Goal: Task Accomplishment & Management: Manage account settings

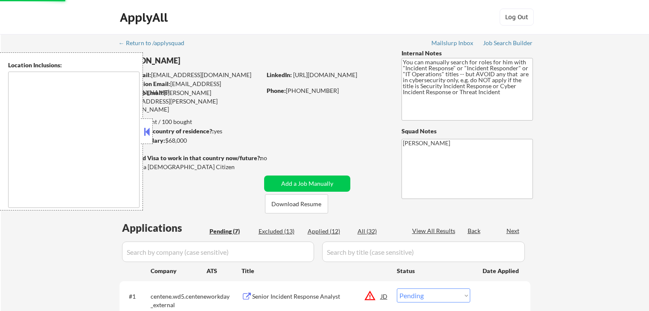
select select ""pending""
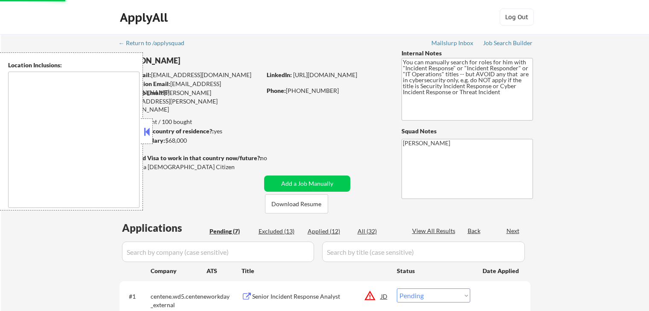
select select ""pending""
click at [145, 135] on button at bounding box center [146, 131] width 9 height 13
click at [324, 133] on div "← Return to /applysquad Mailslurp Inbox Job Search Builder Raul Parrilla User E…" at bounding box center [325, 288] width 426 height 509
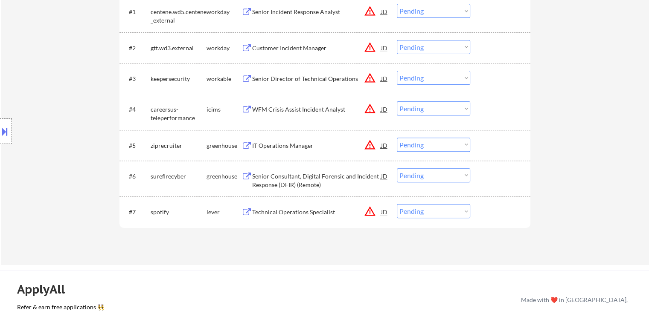
scroll to position [256, 0]
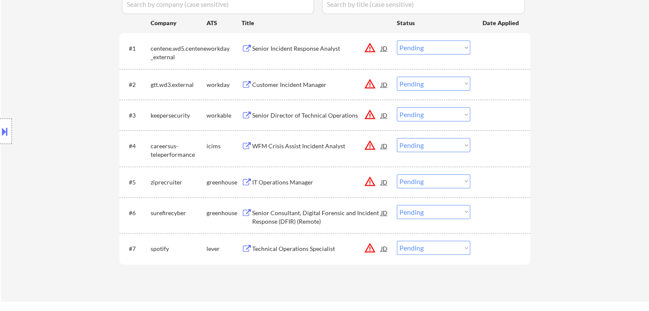
click at [288, 48] on div "Senior Incident Response Analyst" at bounding box center [316, 48] width 129 height 9
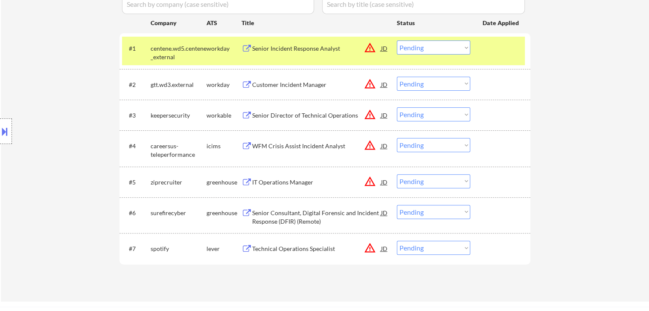
click at [296, 84] on div "Customer Incident Manager" at bounding box center [316, 85] width 129 height 9
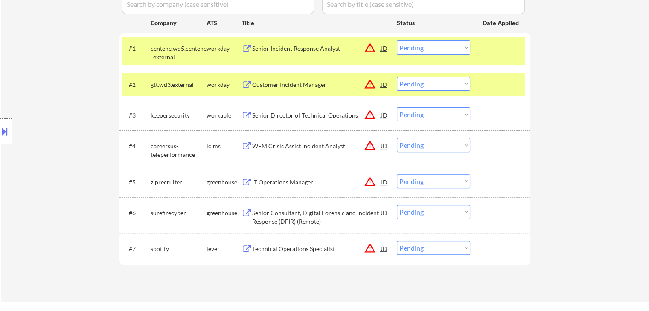
click at [299, 118] on div "Senior Director of Technical Operations" at bounding box center [316, 115] width 129 height 9
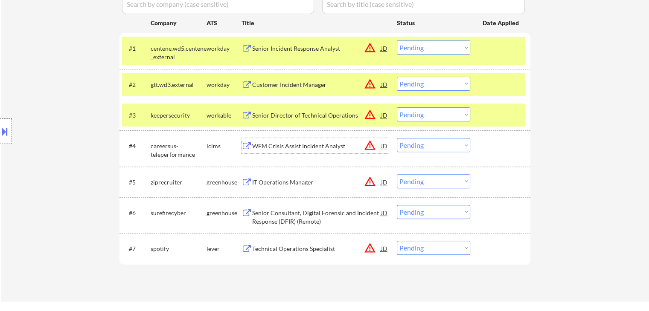
click at [302, 146] on div "WFM Crisis Assist Incident Analyst" at bounding box center [316, 146] width 129 height 9
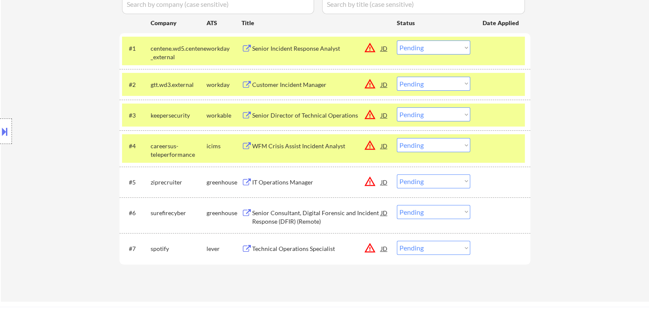
drag, startPoint x: 292, startPoint y: 181, endPoint x: 292, endPoint y: 199, distance: 18.3
click at [292, 181] on div "IT Operations Manager" at bounding box center [316, 182] width 129 height 9
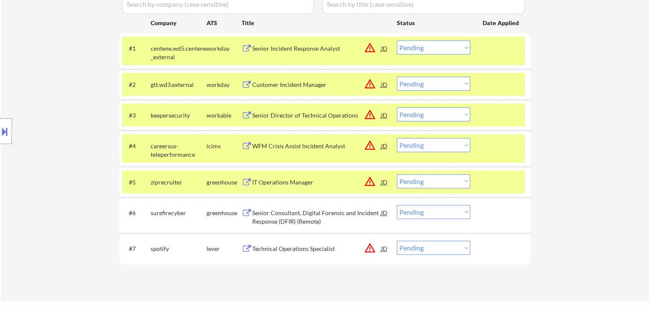
click at [296, 216] on div "Senior Consultant, Digital Forensic and Incident Response (DFIR) (Remote)" at bounding box center [316, 217] width 129 height 17
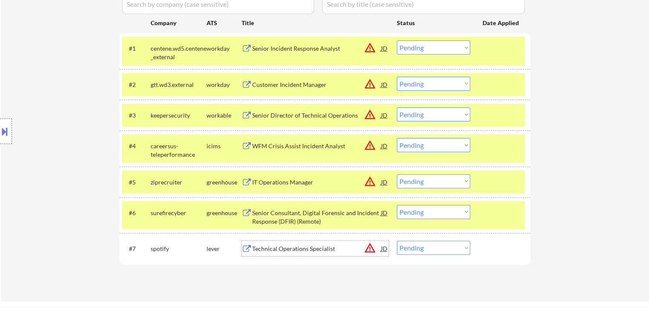
click at [302, 251] on div "Technical Operations Specialist" at bounding box center [316, 249] width 129 height 9
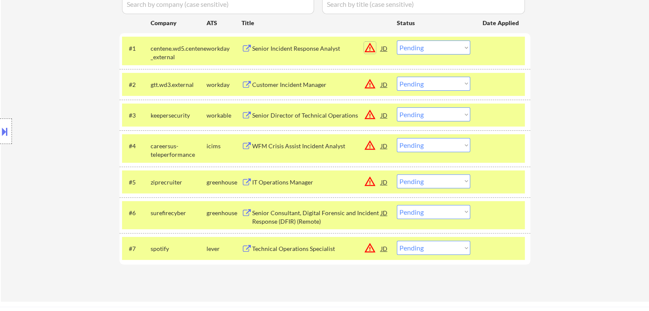
click at [364, 50] on button "warning_amber" at bounding box center [370, 48] width 12 height 12
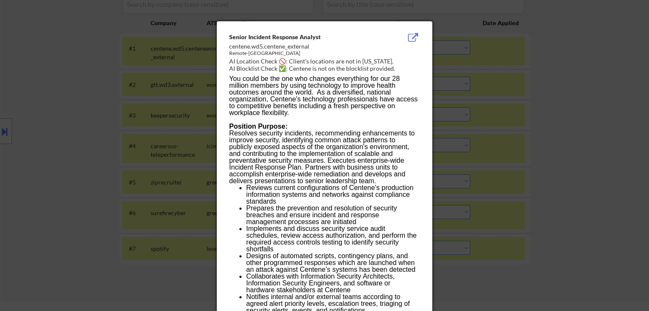
click at [372, 43] on div "centene.wd5.centene_external" at bounding box center [303, 46] width 148 height 9
click at [529, 75] on div at bounding box center [324, 155] width 649 height 311
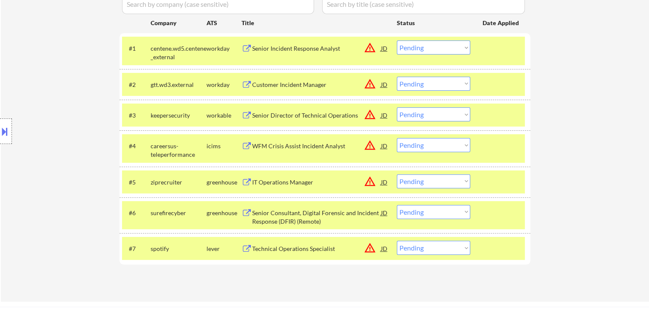
click at [365, 83] on button "warning_amber" at bounding box center [370, 84] width 12 height 12
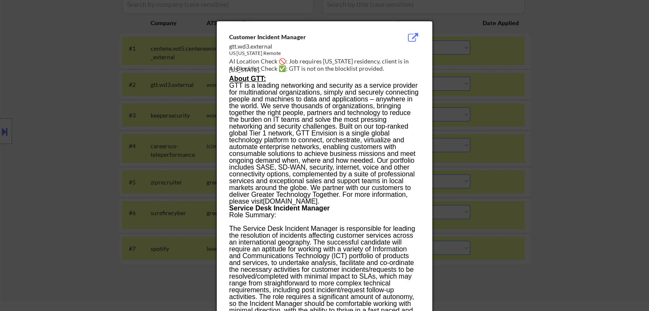
click at [551, 78] on div at bounding box center [324, 155] width 649 height 311
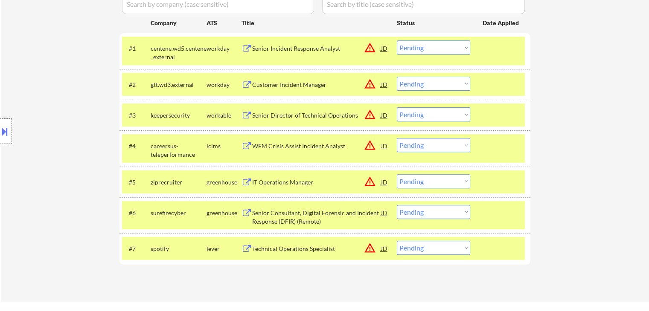
click at [373, 117] on button "warning_amber" at bounding box center [370, 115] width 12 height 12
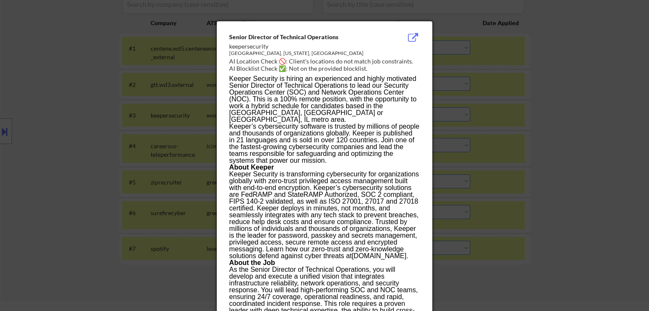
click at [494, 94] on div at bounding box center [324, 155] width 649 height 311
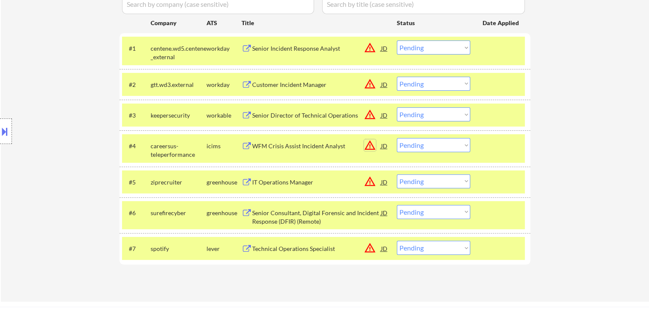
click at [365, 146] on button "warning_amber" at bounding box center [370, 145] width 12 height 12
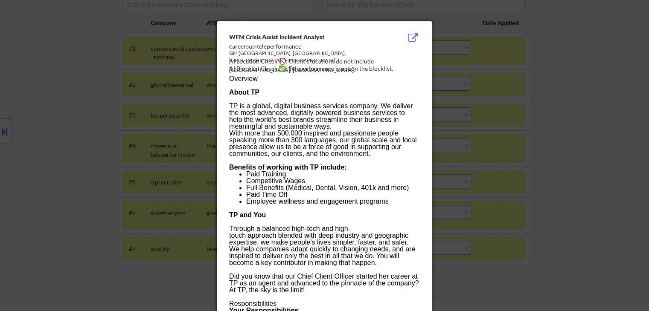
click at [501, 104] on div at bounding box center [324, 155] width 649 height 311
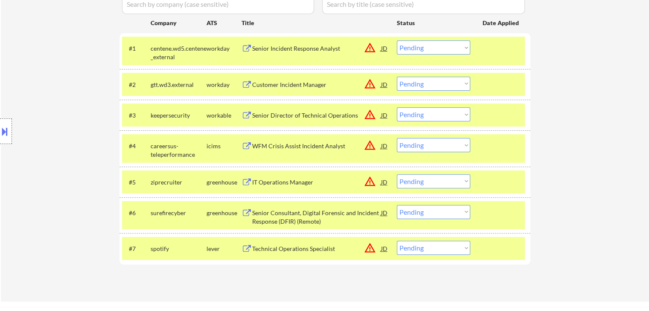
click at [375, 183] on button "warning_amber" at bounding box center [370, 182] width 12 height 12
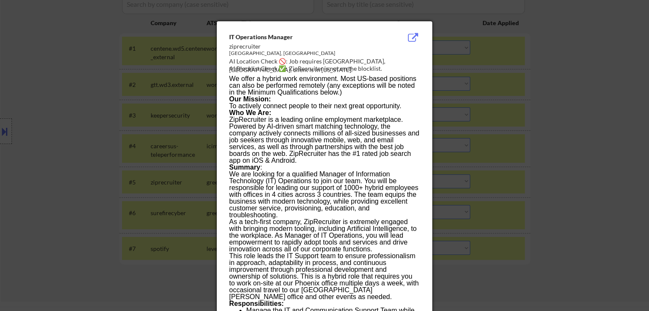
click at [529, 119] on div at bounding box center [324, 155] width 649 height 311
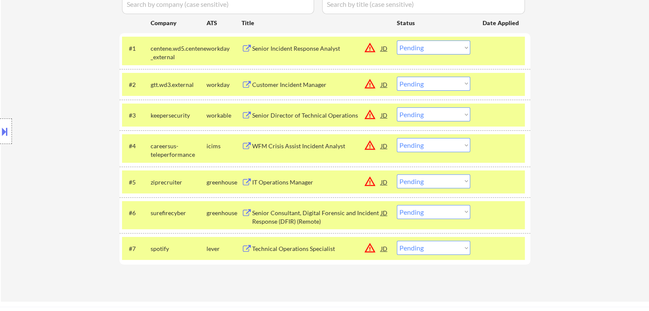
click at [372, 249] on button "warning_amber" at bounding box center [370, 248] width 12 height 12
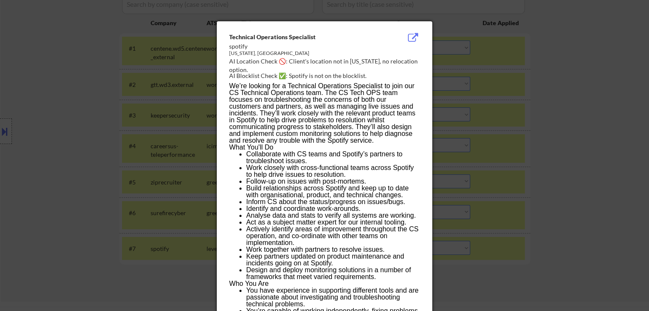
click at [586, 115] on div at bounding box center [324, 155] width 649 height 311
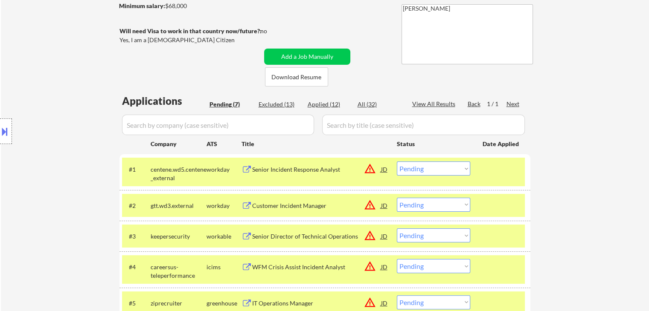
scroll to position [85, 0]
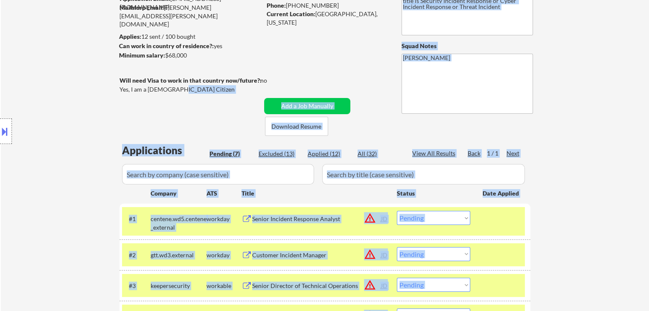
drag, startPoint x: 177, startPoint y: 91, endPoint x: 122, endPoint y: 87, distance: 55.5
click at [122, 87] on body "← Return to /applysquad Mailslurp Inbox Job Search Builder Raul Parrilla User E…" at bounding box center [324, 70] width 649 height 311
click at [87, 94] on div "Location Inclusions:" at bounding box center [76, 131] width 153 height 158
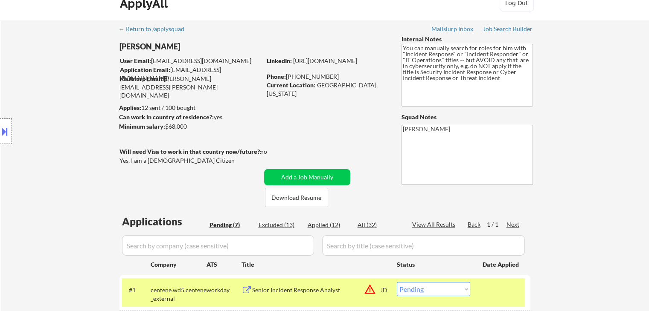
scroll to position [0, 0]
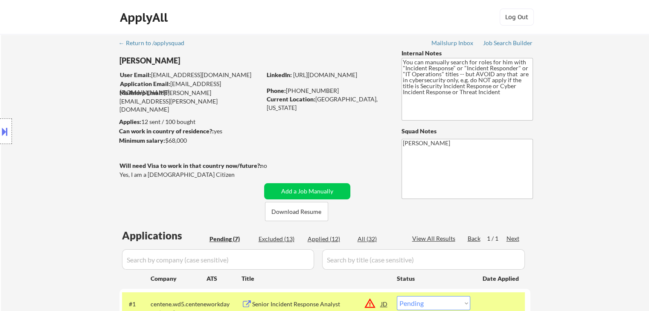
click at [276, 107] on div "Current Location: Riverview FL 33579, Florida" at bounding box center [327, 103] width 121 height 17
drag, startPoint x: 276, startPoint y: 107, endPoint x: 312, endPoint y: 107, distance: 36.7
click at [312, 107] on div "Current Location: Riverview FL 33579, Florida" at bounding box center [327, 103] width 121 height 17
drag, startPoint x: 479, startPoint y: 94, endPoint x: 385, endPoint y: 60, distance: 100.1
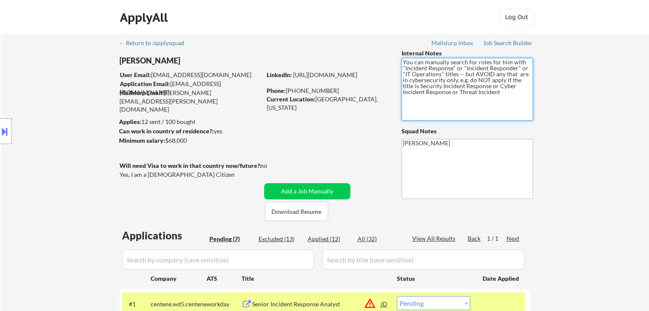
click at [386, 60] on div "← Return to /applysquad Mailslurp Inbox Job Search Builder Raul Parrilla User E…" at bounding box center [325, 292] width 426 height 517
click at [433, 103] on textarea "You can manually search for roles for him with "Incident Response" or "Incident…" at bounding box center [466, 89] width 131 height 63
drag, startPoint x: 486, startPoint y: 87, endPoint x: 502, endPoint y: 97, distance: 18.2
click at [505, 98] on textarea "You can manually search for roles for him with "Incident Response" or "Incident…" at bounding box center [466, 89] width 131 height 63
click at [481, 97] on textarea "You can manually search for roles for him with "Incident Response" or "Incident…" at bounding box center [466, 89] width 131 height 63
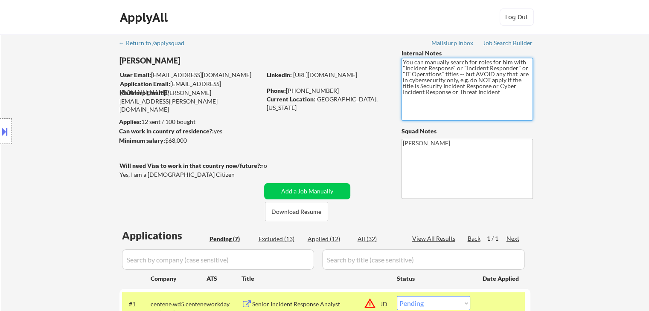
drag, startPoint x: 481, startPoint y: 97, endPoint x: 367, endPoint y: 50, distance: 123.2
click at [367, 50] on div "← Return to /applysquad Mailslurp Inbox Job Search Builder Raul Parrilla User E…" at bounding box center [325, 292] width 426 height 517
click at [481, 90] on textarea "You can manually search for roles for him with "Incident Response" or "Incident…" at bounding box center [466, 89] width 131 height 63
drag, startPoint x: 561, startPoint y: 89, endPoint x: 557, endPoint y: 86, distance: 4.6
click at [561, 88] on div "← Return to /applysquad Mailslurp Inbox Job Search Builder Raul Parrilla User E…" at bounding box center [325, 296] width 648 height 524
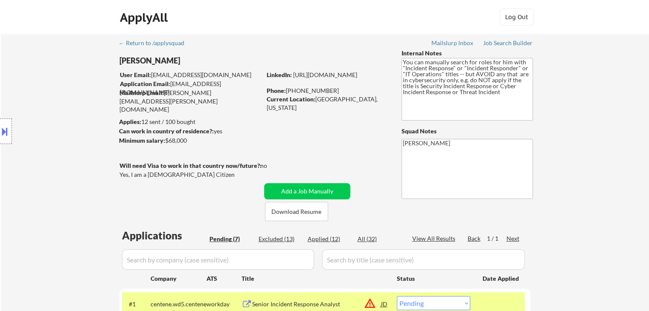
click at [630, 230] on div "← Return to /applysquad Mailslurp Inbox Job Search Builder Raul Parrilla User E…" at bounding box center [325, 296] width 648 height 524
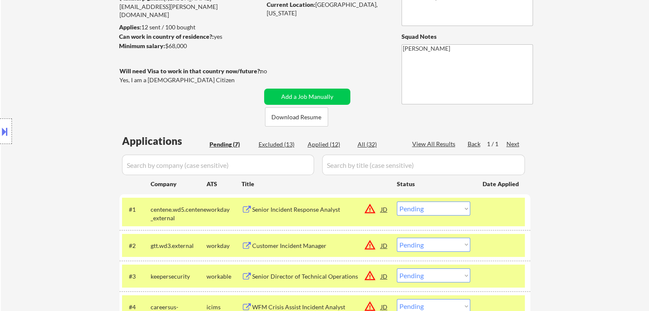
scroll to position [213, 0]
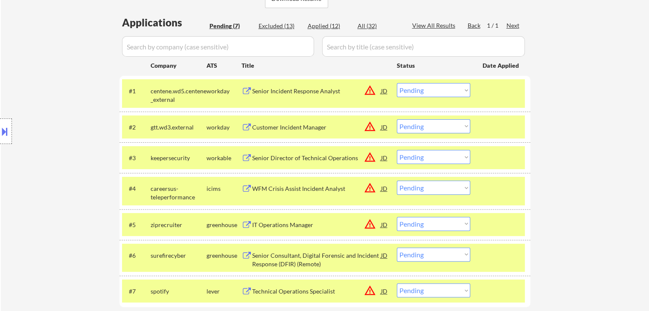
click at [0, 130] on button at bounding box center [4, 132] width 9 height 14
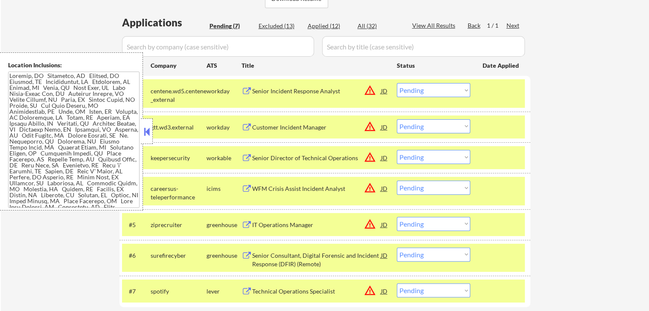
click at [50, 108] on textarea at bounding box center [73, 140] width 131 height 136
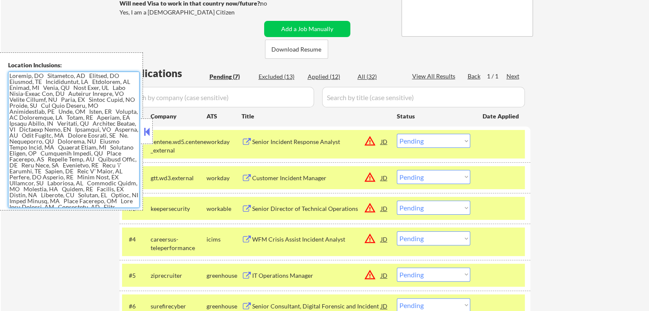
scroll to position [85, 0]
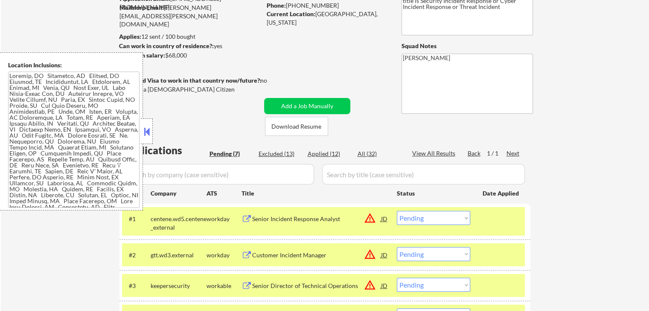
click at [144, 135] on button at bounding box center [146, 131] width 9 height 13
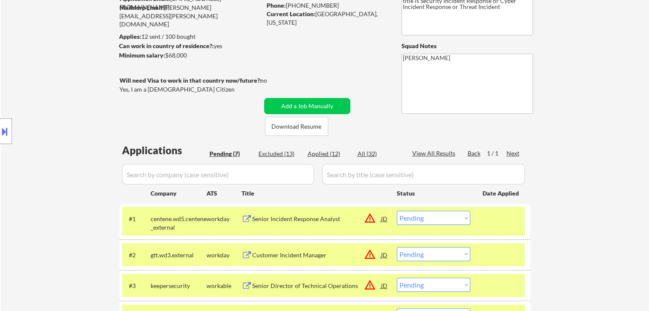
drag, startPoint x: 294, startPoint y: 29, endPoint x: 264, endPoint y: 15, distance: 33.6
click at [263, 15] on div "← Return to /applysquad Mailslurp Inbox Job Search Builder Raul Parrilla User E…" at bounding box center [325, 207] width 426 height 517
click at [341, 48] on div "← Return to /applysquad Mailslurp Inbox Job Search Builder Raul Parrilla User E…" at bounding box center [325, 207] width 426 height 517
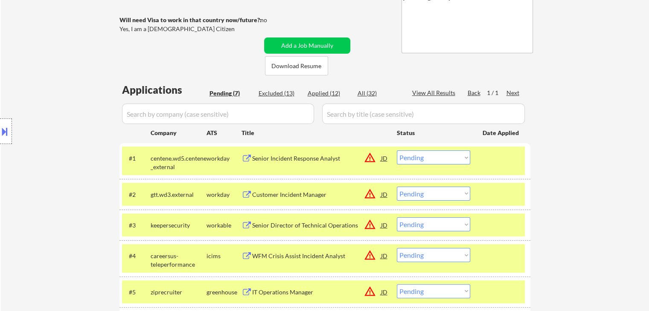
scroll to position [171, 0]
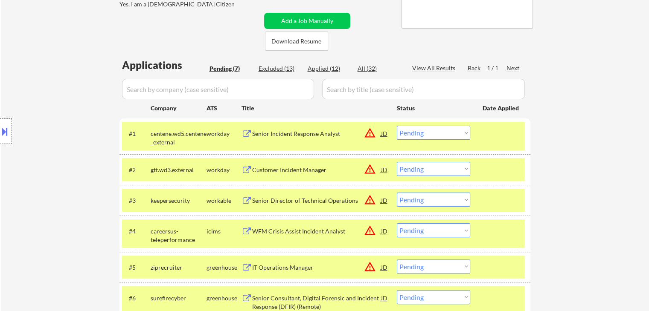
click at [602, 137] on div "← Return to /applysquad Mailslurp Inbox Job Search Builder Raul Parrilla User E…" at bounding box center [325, 126] width 648 height 524
click at [594, 140] on div "← Return to /applysquad Mailslurp Inbox Job Search Builder Raul Parrilla User E…" at bounding box center [325, 126] width 648 height 524
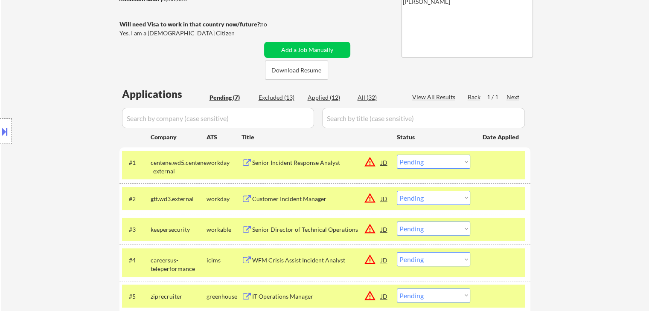
scroll to position [128, 0]
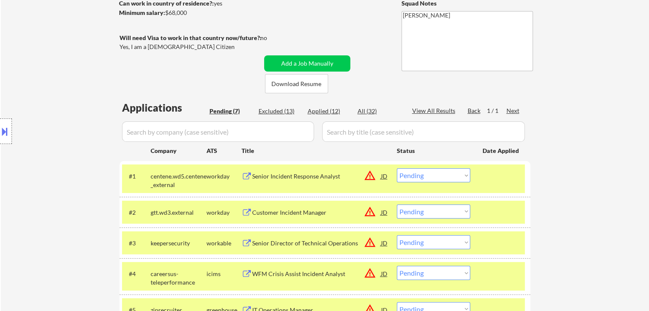
click at [594, 140] on div "← Return to /applysquad Mailslurp Inbox Job Search Builder Raul Parrilla User E…" at bounding box center [325, 168] width 648 height 524
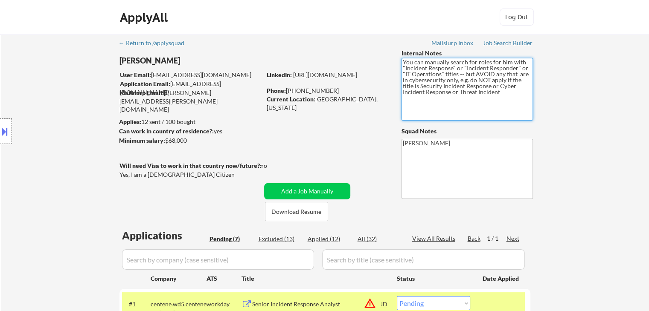
drag, startPoint x: 481, startPoint y: 91, endPoint x: 349, endPoint y: 62, distance: 135.0
click at [349, 62] on div "← Return to /applysquad Mailslurp Inbox Job Search Builder Raul Parrilla User E…" at bounding box center [325, 292] width 426 height 517
click at [587, 137] on div "← Return to /applysquad Mailslurp Inbox Job Search Builder Raul Parrilla User E…" at bounding box center [325, 296] width 648 height 524
drag, startPoint x: 488, startPoint y: 102, endPoint x: 375, endPoint y: 57, distance: 121.7
click at [375, 57] on div "← Return to /applysquad Mailslurp Inbox Job Search Builder Raul Parrilla User E…" at bounding box center [325, 292] width 426 height 517
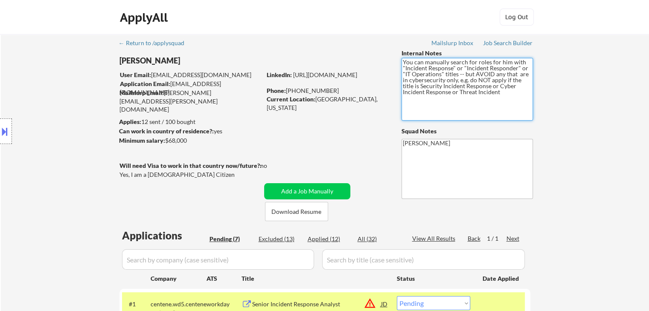
click at [560, 133] on div "← Return to /applysquad Mailslurp Inbox Job Search Builder Raul Parrilla User E…" at bounding box center [325, 296] width 648 height 524
click at [563, 133] on div "← Return to /applysquad Mailslurp Inbox Job Search Builder Raul Parrilla User E…" at bounding box center [325, 296] width 648 height 524
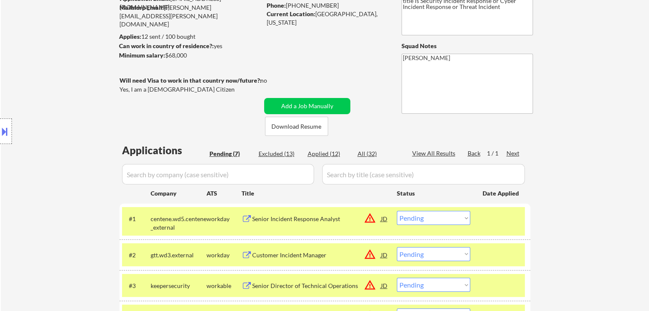
click at [563, 133] on div "← Return to /applysquad Mailslurp Inbox Job Search Builder Raul Parrilla User E…" at bounding box center [325, 211] width 648 height 524
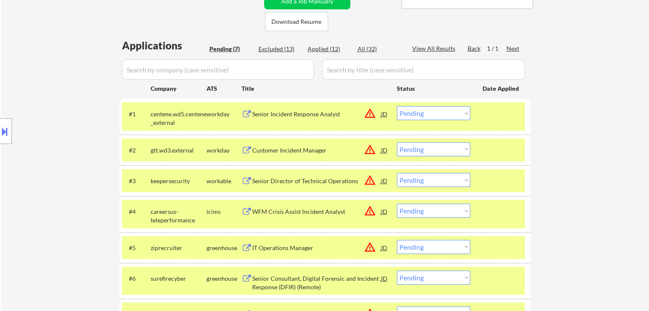
scroll to position [213, 0]
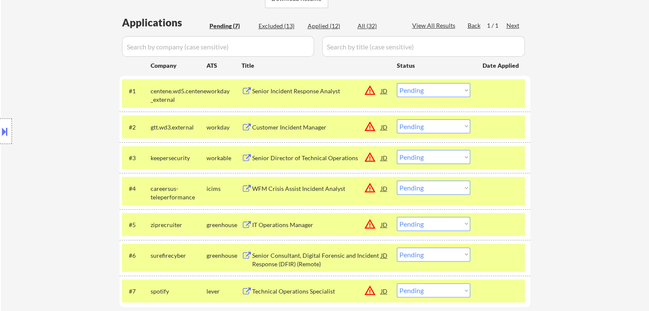
click at [571, 132] on div "← Return to /applysquad Mailslurp Inbox Job Search Builder Raul Parrilla User E…" at bounding box center [325, 83] width 648 height 524
click at [64, 73] on div "Location Inclusions:" at bounding box center [76, 131] width 153 height 158
click at [550, 75] on div "← Return to /applysquad Mailslurp Inbox Job Search Builder Raul Parrilla User E…" at bounding box center [325, 83] width 648 height 524
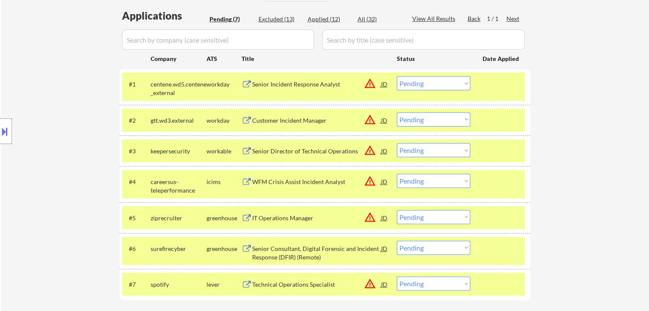
scroll to position [247, 0]
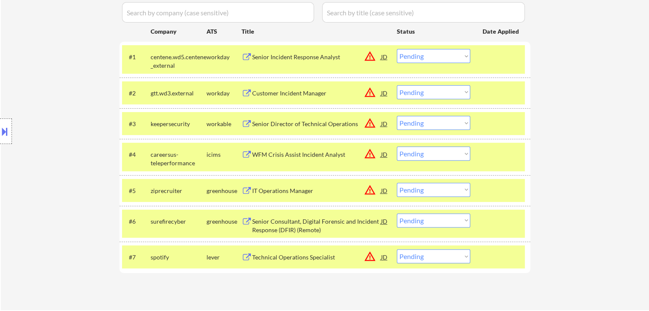
drag, startPoint x: 423, startPoint y: 94, endPoint x: 407, endPoint y: 94, distance: 16.2
click at [423, 94] on select "Choose an option... Pending Applied Excluded (Questions) Excluded (Expired) Exc…" at bounding box center [433, 92] width 73 height 14
click at [397, 85] on select "Choose an option... Pending Applied Excluded (Questions) Excluded (Expired) Exc…" at bounding box center [433, 92] width 73 height 14
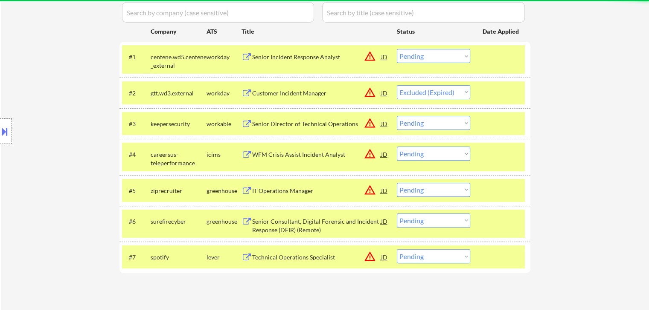
click at [0, 127] on button at bounding box center [4, 132] width 9 height 14
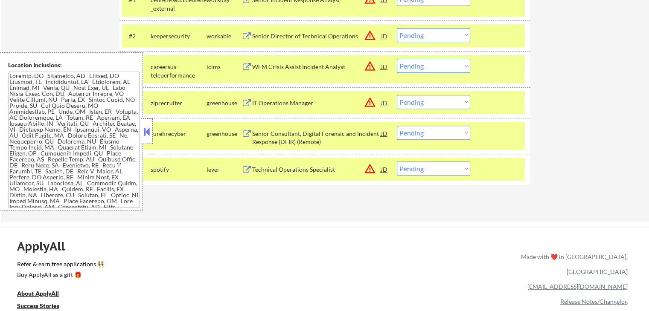
scroll to position [290, 0]
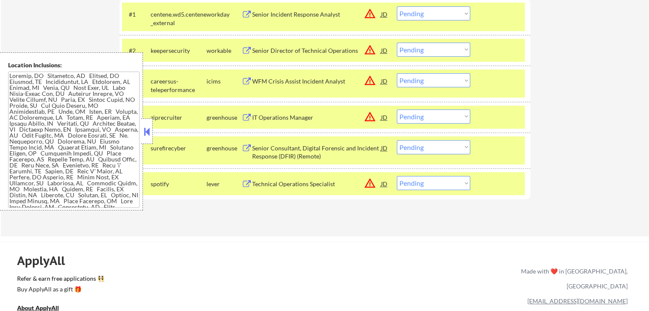
click at [402, 53] on select "Choose an option... Pending Applied Excluded (Questions) Excluded (Expired) Exc…" at bounding box center [433, 50] width 73 height 14
click at [397, 43] on select "Choose an option... Pending Applied Excluded (Questions) Excluded (Expired) Exc…" at bounding box center [433, 50] width 73 height 14
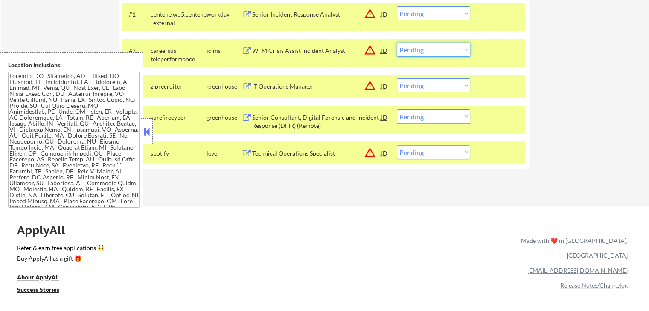
click at [416, 51] on select "Choose an option... Pending Applied Excluded (Questions) Excluded (Expired) Exc…" at bounding box center [433, 50] width 73 height 14
click at [397, 43] on select "Choose an option... Pending Applied Excluded (Questions) Excluded (Expired) Exc…" at bounding box center [433, 50] width 73 height 14
click at [412, 86] on select "Choose an option... Pending Applied Excluded (Questions) Excluded (Expired) Exc…" at bounding box center [433, 85] width 73 height 14
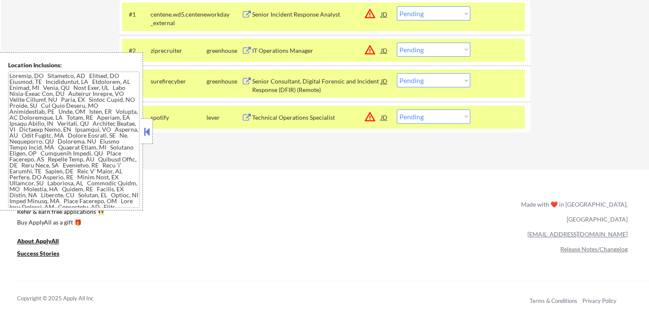
drag, startPoint x: 293, startPoint y: 159, endPoint x: 292, endPoint y: 151, distance: 8.3
drag, startPoint x: 433, startPoint y: 48, endPoint x: 423, endPoint y: 52, distance: 10.3
click at [433, 48] on select "Choose an option... Pending Applied Excluded (Questions) Excluded (Expired) Exc…" at bounding box center [433, 50] width 73 height 14
select select ""excluded__location_""
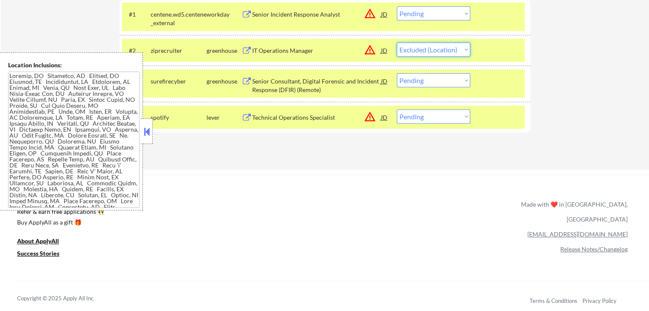
click at [397, 43] on select "Choose an option... Pending Applied Excluded (Questions) Excluded (Expired) Exc…" at bounding box center [433, 50] width 73 height 14
click at [413, 82] on select "Choose an option... Pending Applied Excluded (Questions) Excluded (Expired) Exc…" at bounding box center [433, 80] width 73 height 14
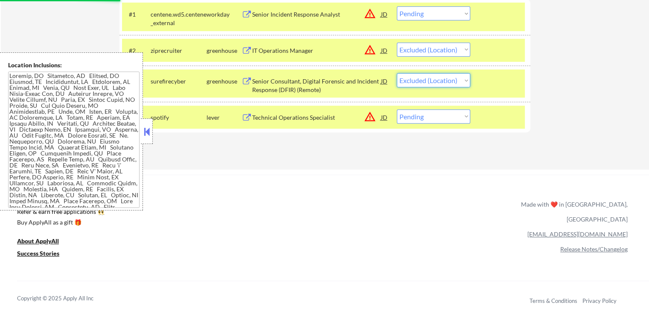
click at [397, 73] on select "Choose an option... Pending Applied Excluded (Questions) Excluded (Expired) Exc…" at bounding box center [433, 80] width 73 height 14
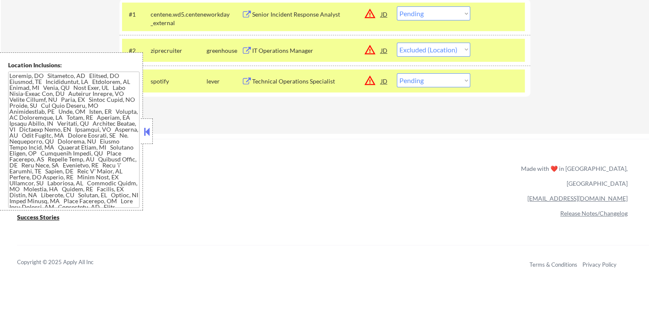
click at [426, 82] on select "Choose an option... Pending Applied Excluded (Questions) Excluded (Expired) Exc…" at bounding box center [433, 80] width 73 height 14
select select ""excluded__location_""
click at [397, 73] on select "Choose an option... Pending Applied Excluded (Questions) Excluded (Expired) Exc…" at bounding box center [433, 80] width 73 height 14
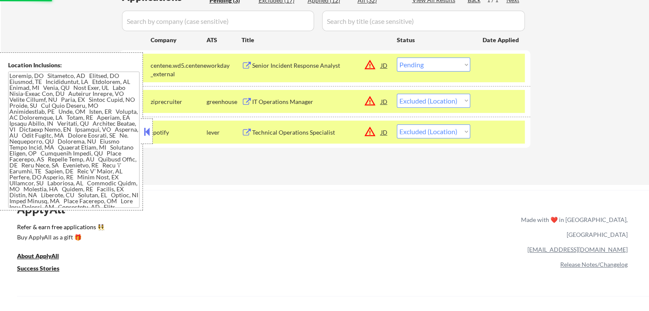
scroll to position [205, 0]
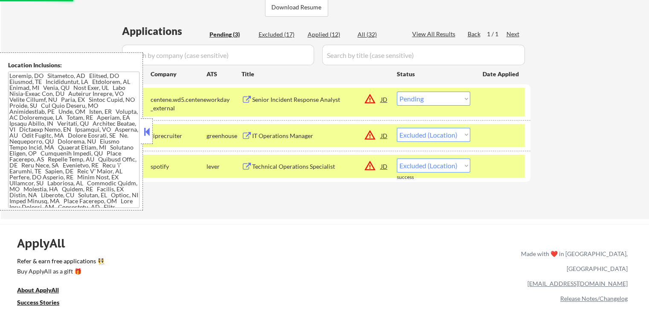
click at [150, 135] on button at bounding box center [146, 131] width 9 height 13
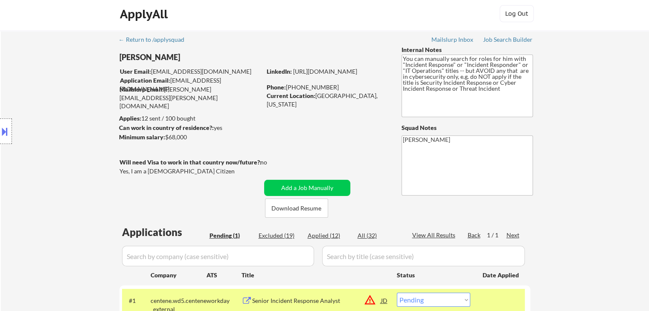
scroll to position [0, 0]
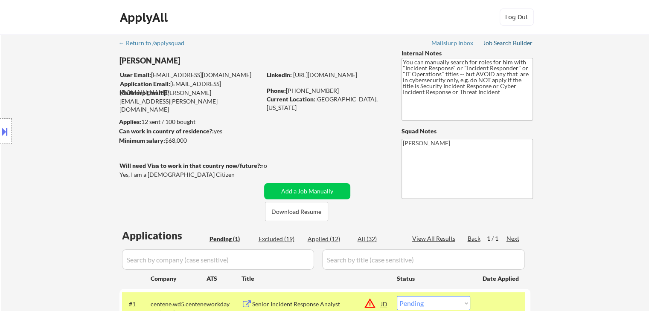
click at [515, 46] on div "Job Search Builder" at bounding box center [508, 43] width 50 height 6
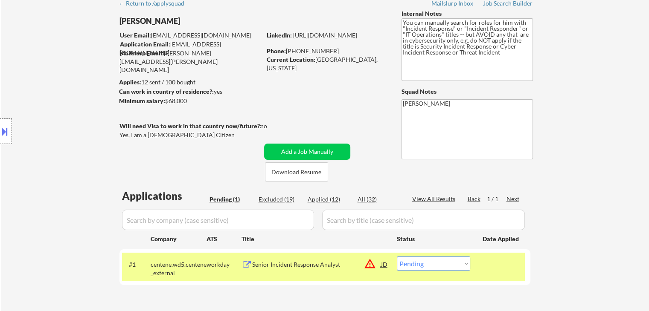
scroll to position [128, 0]
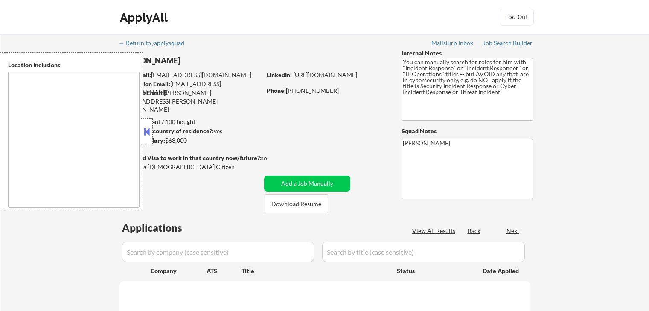
scroll to position [101, 0]
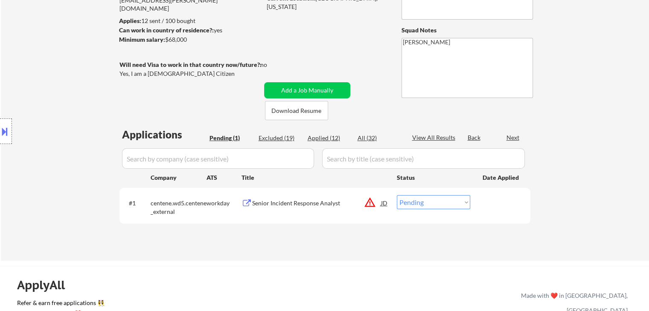
click at [96, 119] on div "Location Inclusions:" at bounding box center [76, 131] width 153 height 158
click at [275, 134] on div "Excluded (19)" at bounding box center [279, 138] width 43 height 9
select select ""excluded""
select select ""excluded__bad_match_""
select select ""excluded__expired_""
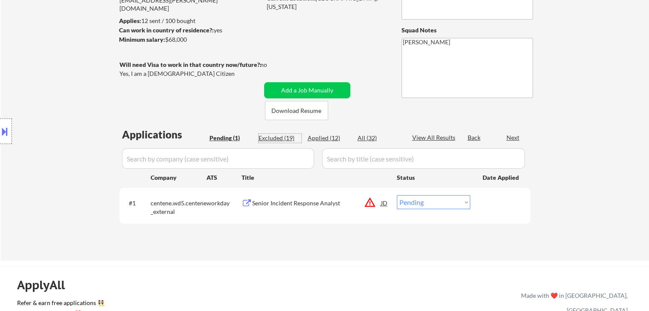
select select ""excluded""
select select ""excluded__expired_""
select select ""excluded__location_""
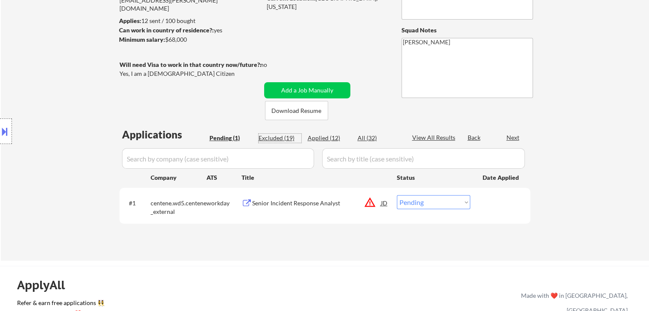
select select ""excluded__location_""
select select ""excluded__bad_match_""
select select ""excluded__location_""
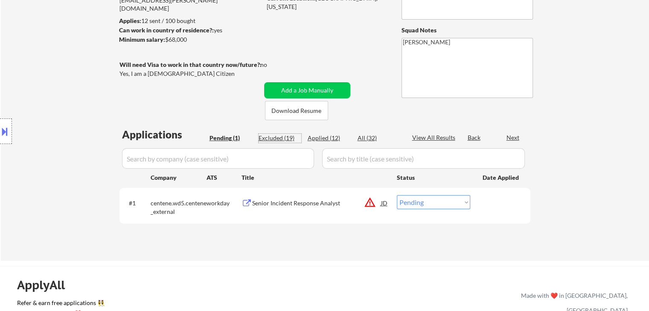
select select ""excluded__salary_""
select select ""excluded__expired_""
select select ""excluded__location_""
select select ""excluded""
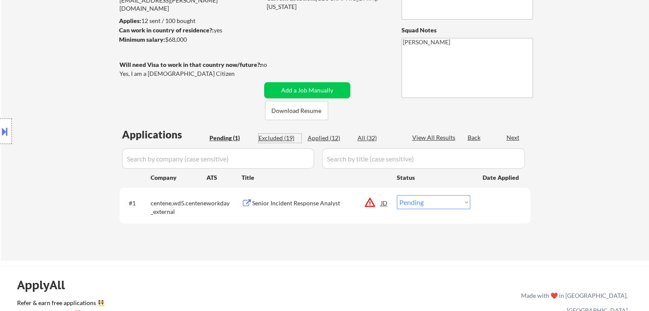
select select ""excluded__expired_""
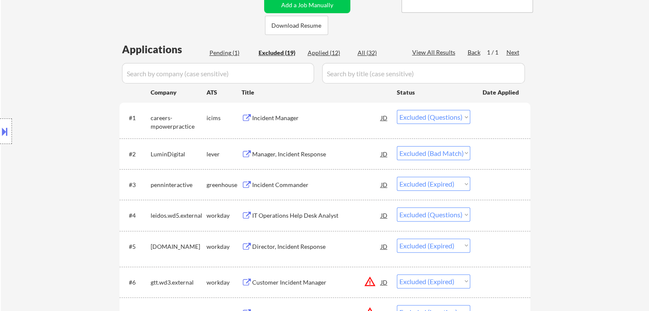
scroll to position [16, 0]
